Goal: Information Seeking & Learning: Learn about a topic

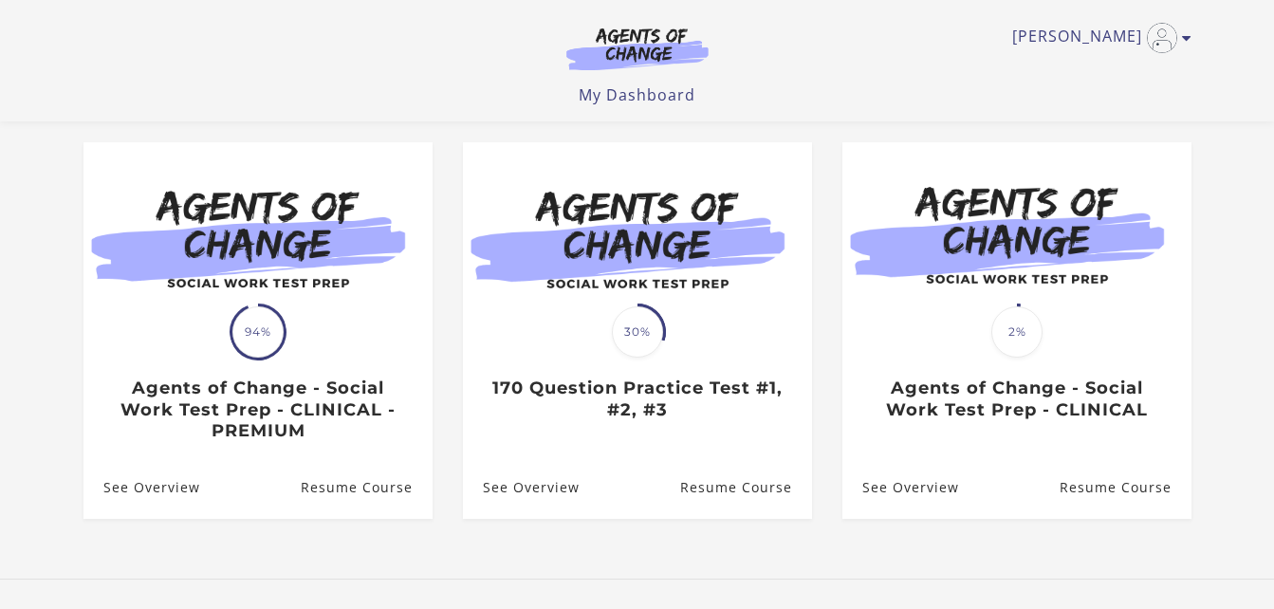
scroll to position [265, 0]
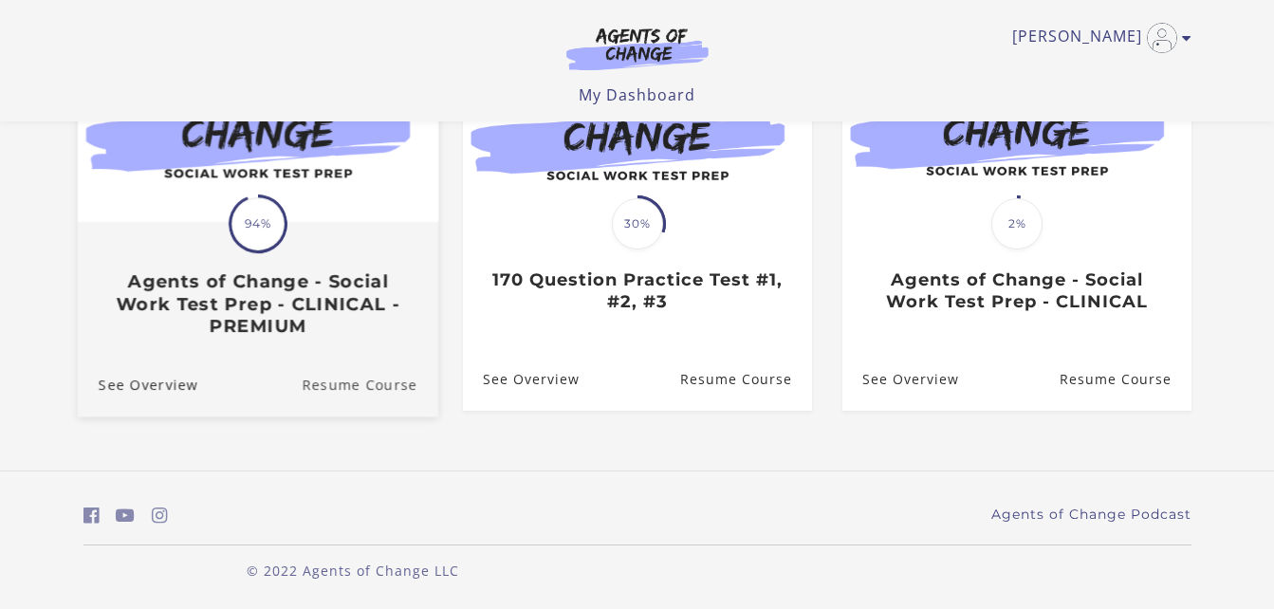
click at [329, 381] on link "Resume Course" at bounding box center [370, 384] width 137 height 64
